Goal: Task Accomplishment & Management: Manage account settings

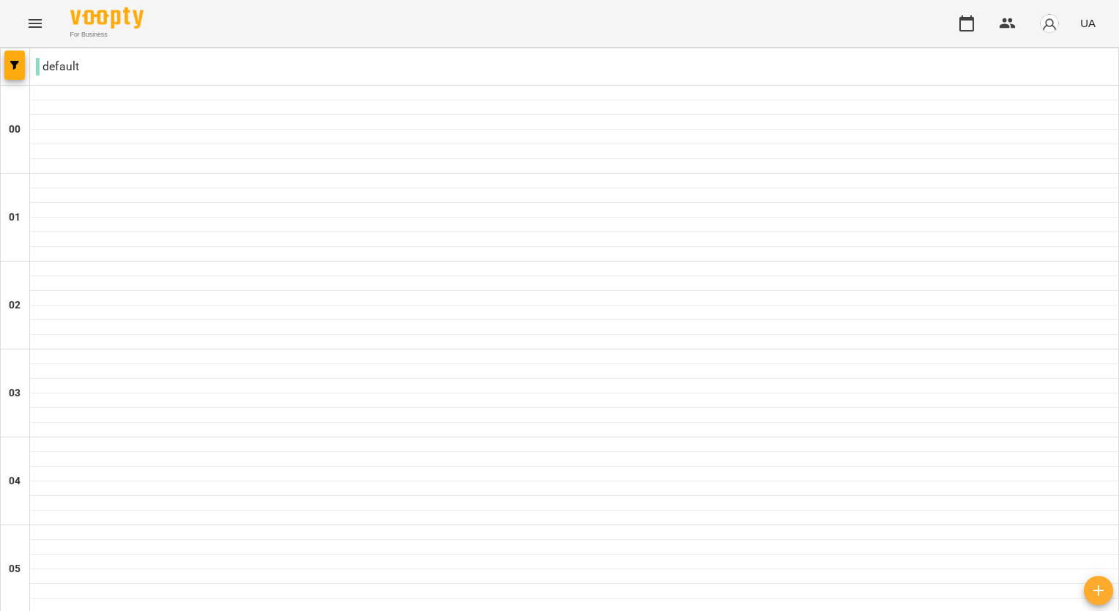
scroll to position [1465, 0]
drag, startPoint x: 234, startPoint y: 158, endPoint x: 164, endPoint y: 149, distance: 70.2
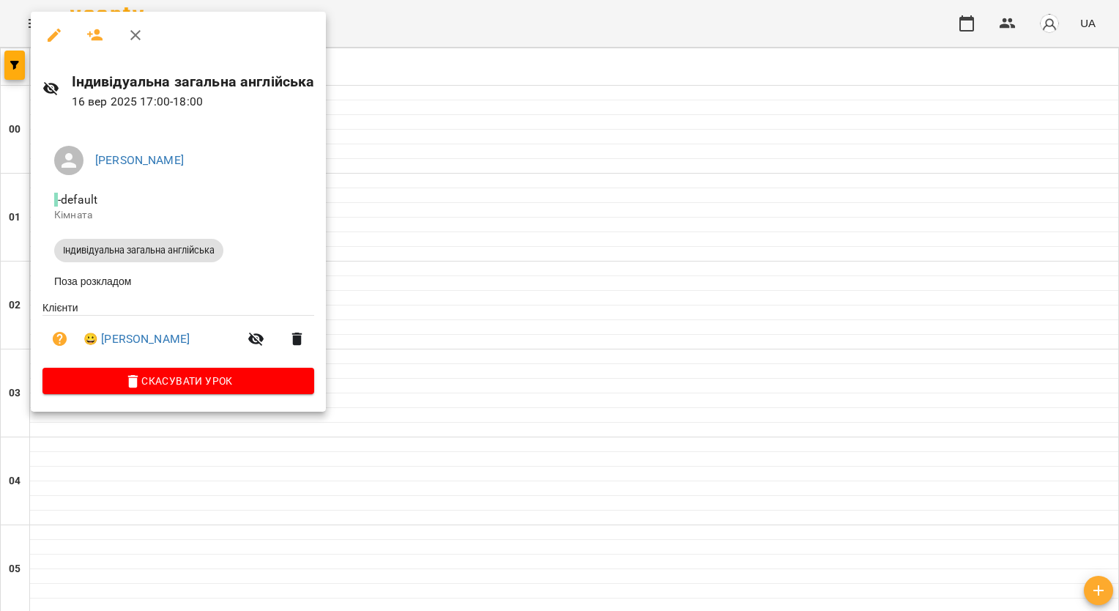
click at [52, 90] on icon at bounding box center [51, 89] width 18 height 18
click at [248, 341] on icon "button" at bounding box center [256, 339] width 16 height 14
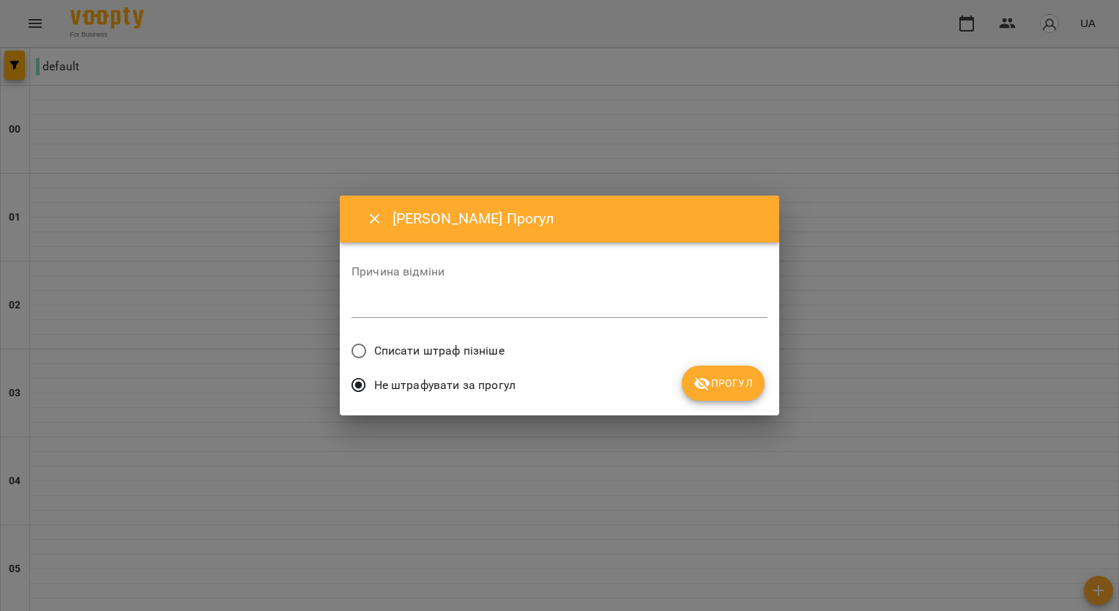
click at [372, 216] on icon "Close" at bounding box center [375, 219] width 10 height 10
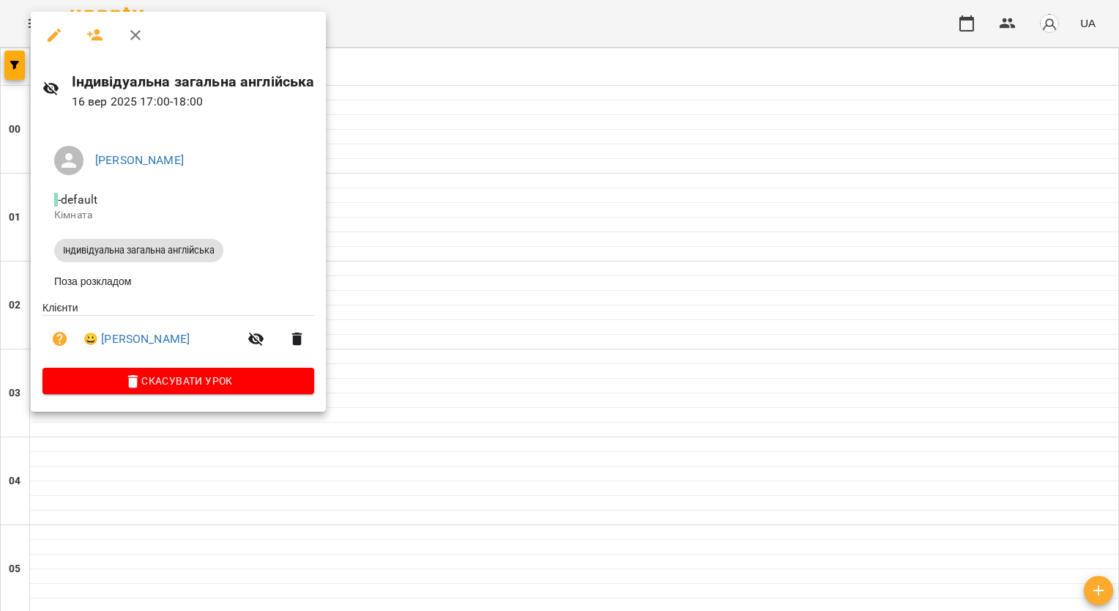
click at [43, 45] on button "button" at bounding box center [54, 35] width 35 height 35
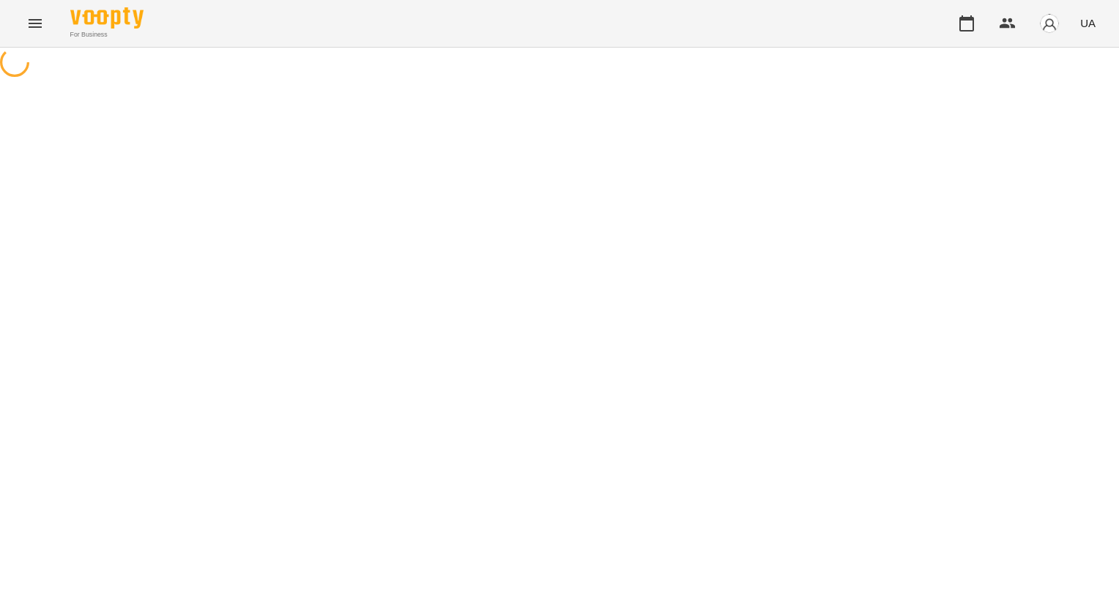
select select "**********"
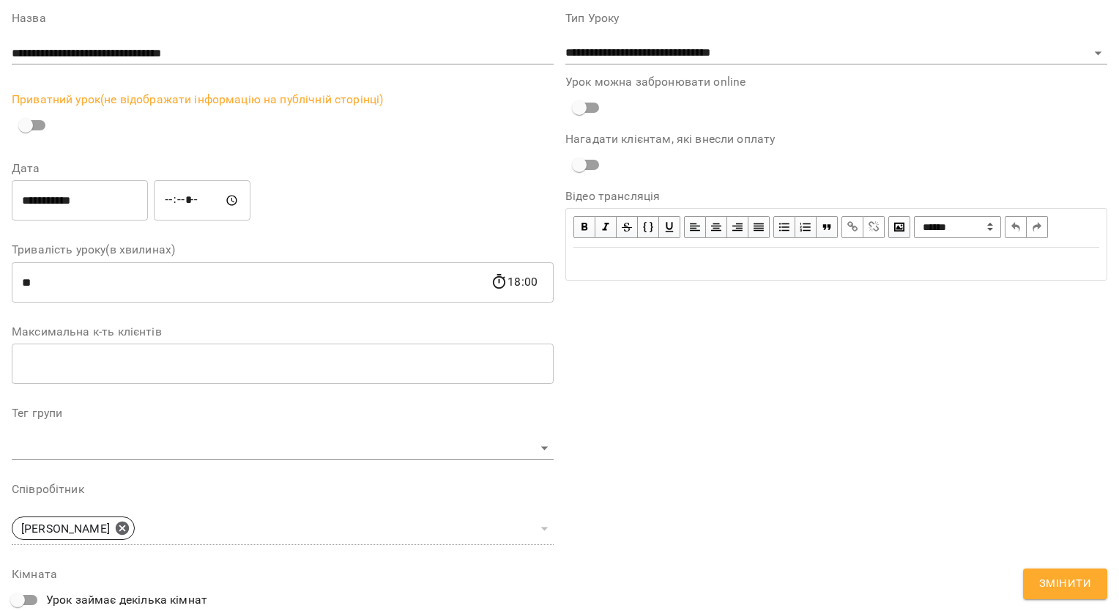
scroll to position [73, 0]
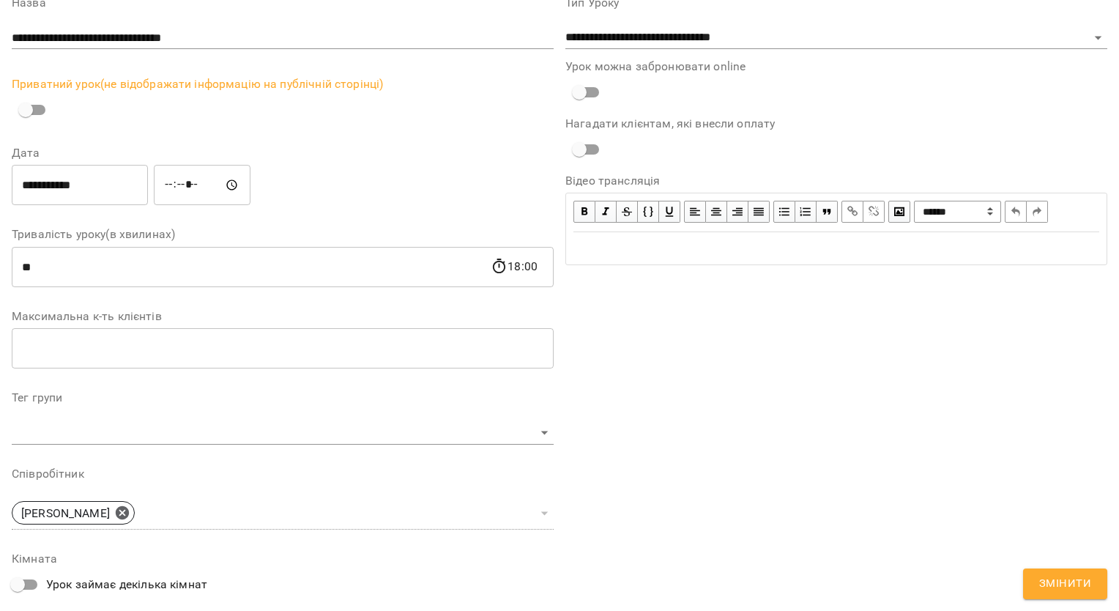
click at [1052, 581] on span "Змінити" at bounding box center [1065, 583] width 52 height 19
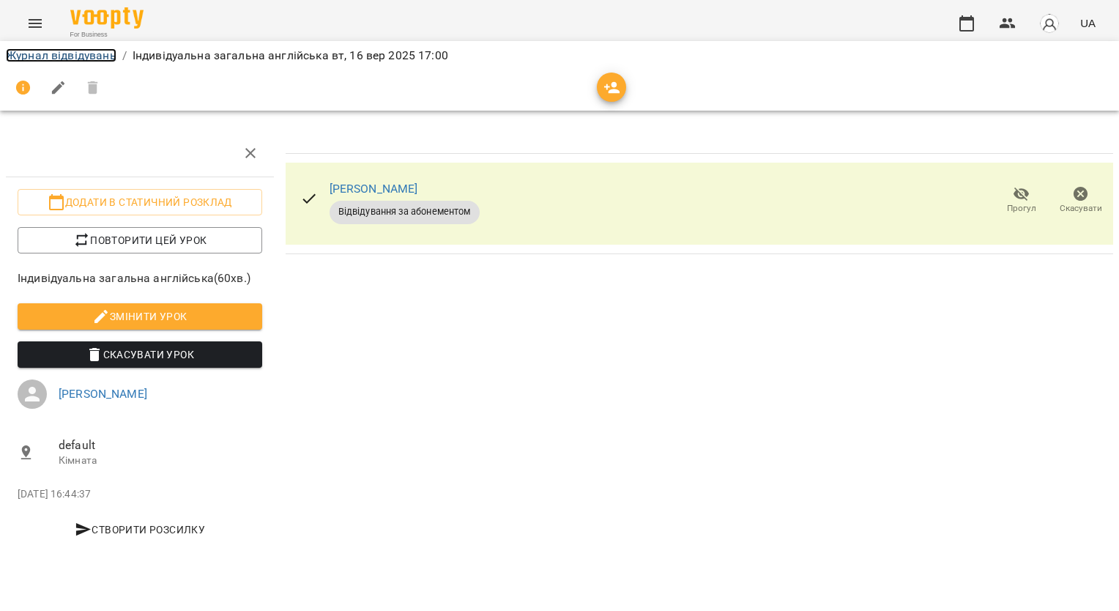
click at [102, 62] on link "Журнал відвідувань" at bounding box center [61, 55] width 111 height 14
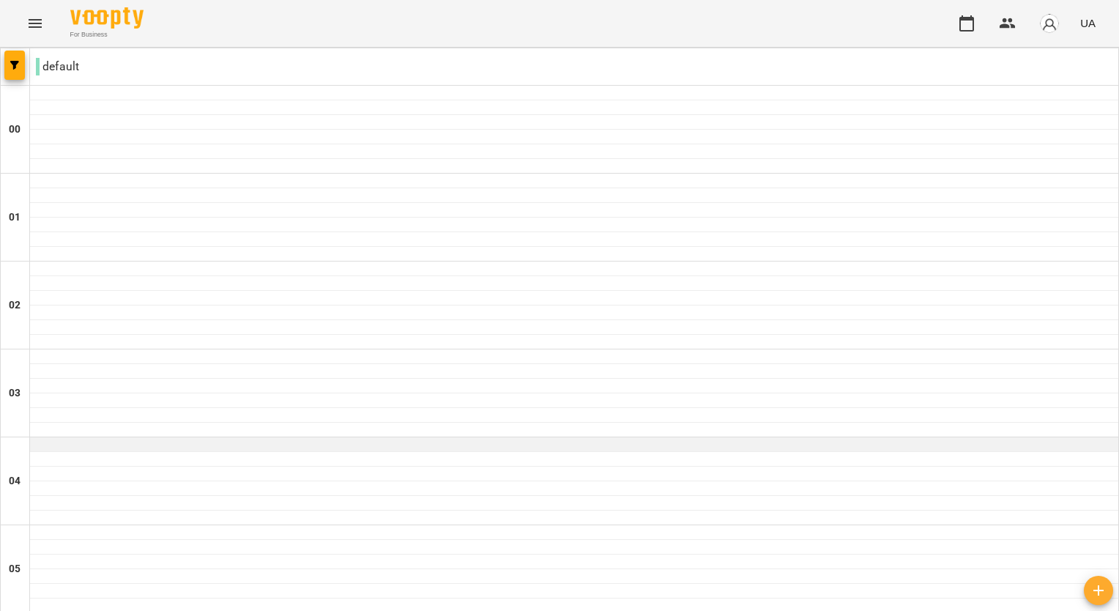
scroll to position [1391, 0]
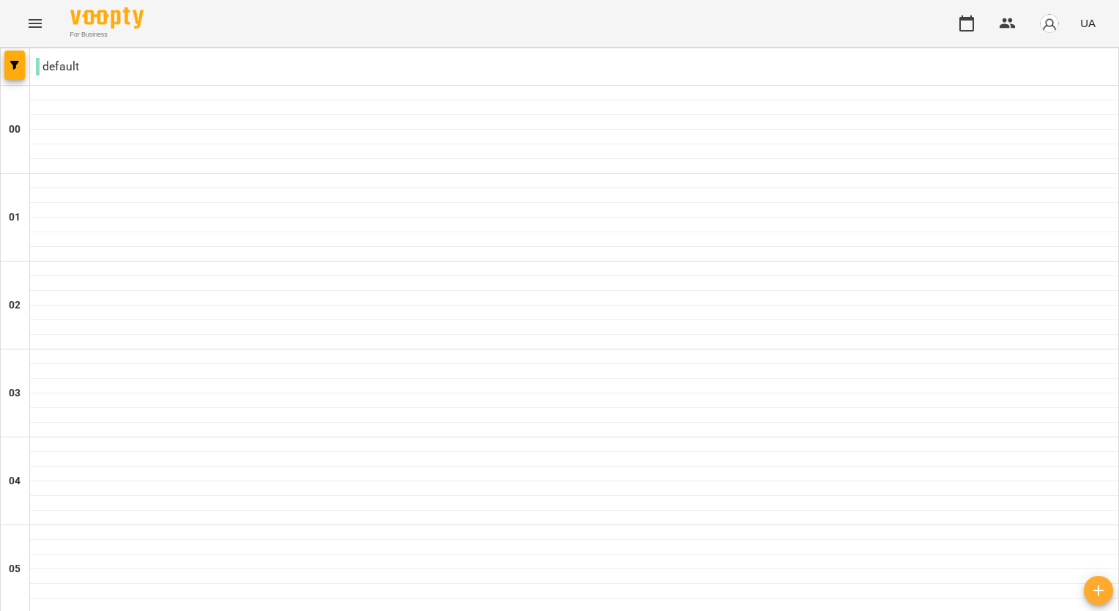
drag, startPoint x: 141, startPoint y: 222, endPoint x: 108, endPoint y: 209, distance: 34.5
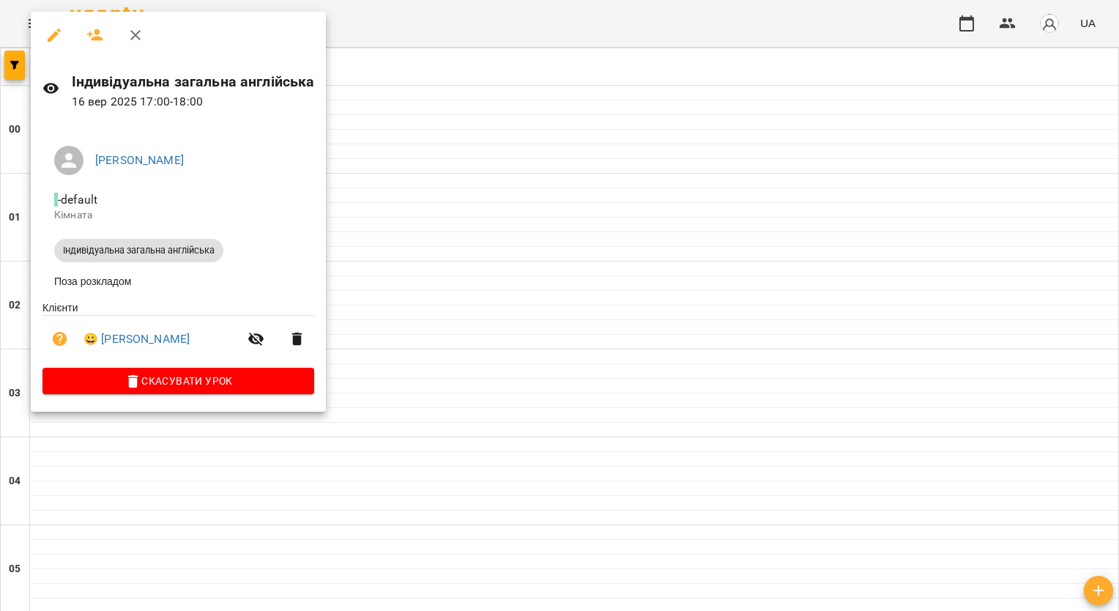
click at [521, 97] on div at bounding box center [559, 305] width 1119 height 611
